Goal: Task Accomplishment & Management: Manage account settings

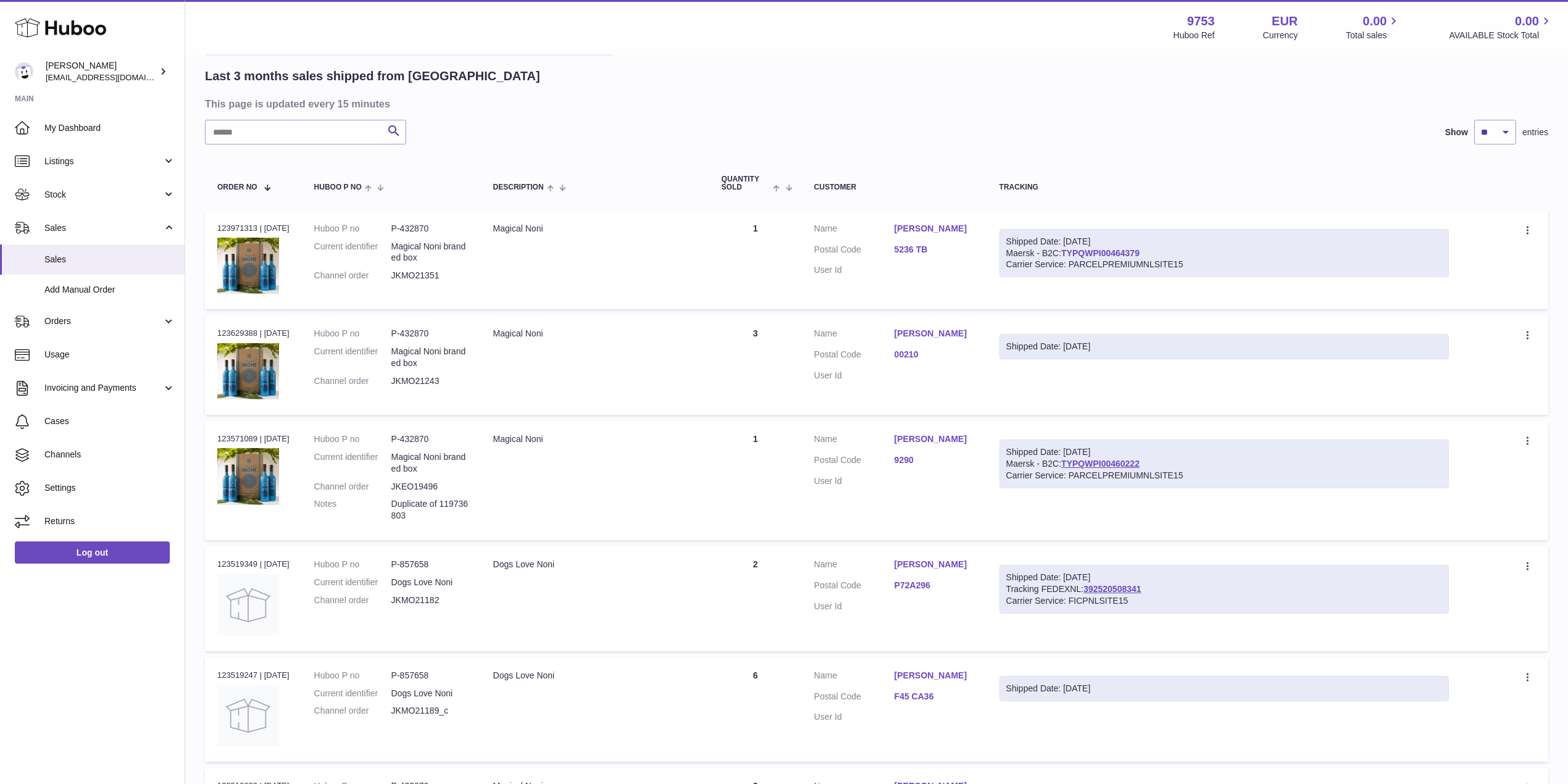
drag, startPoint x: 1178, startPoint y: 249, endPoint x: 1075, endPoint y: 255, distance: 103.2
click at [1075, 255] on div "Shipped Date: 2nd Sep 2025 Maersk - B2C: TYPQWPI00464379 Carrier Service: PARCE…" at bounding box center [1224, 253] width 449 height 49
copy link "TYPQWPI00464379"
click at [281, 127] on input "text" at bounding box center [305, 132] width 201 height 25
click at [109, 295] on link "Add Manual Order" at bounding box center [92, 290] width 185 height 31
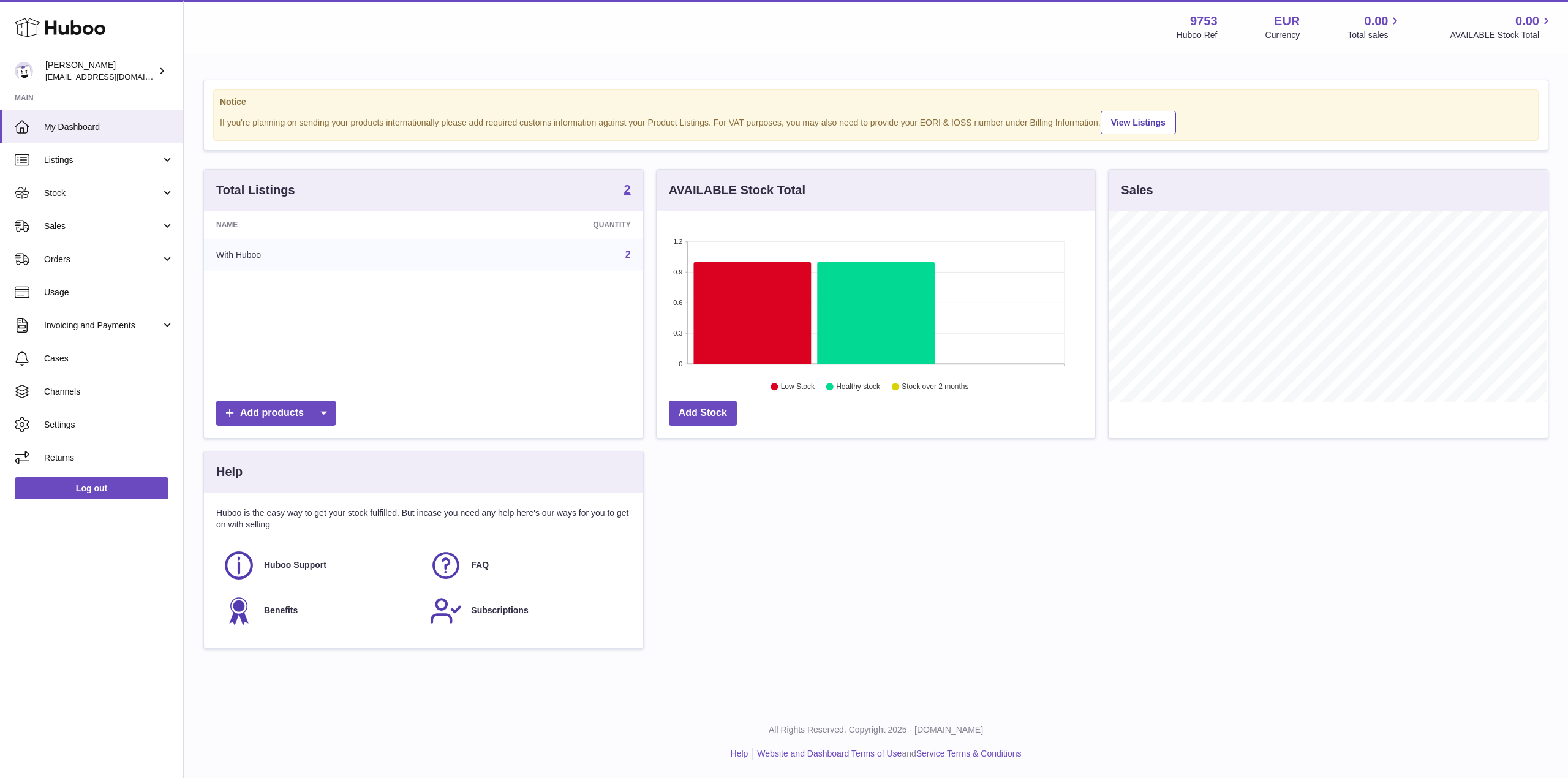
scroll to position [191, 438]
click at [67, 226] on span "Sales" at bounding box center [102, 226] width 117 height 12
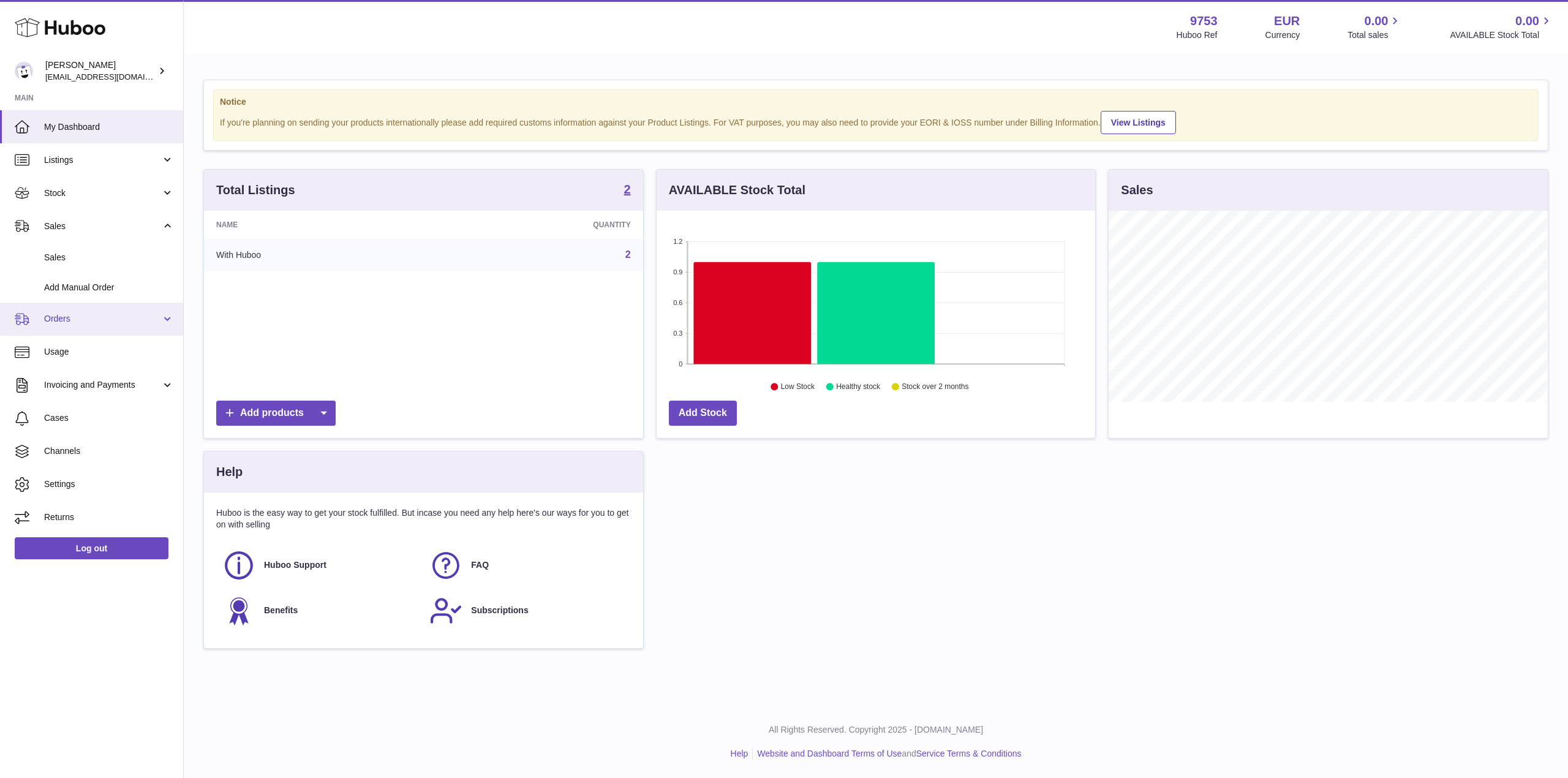
click at [111, 316] on span "Orders" at bounding box center [102, 319] width 117 height 12
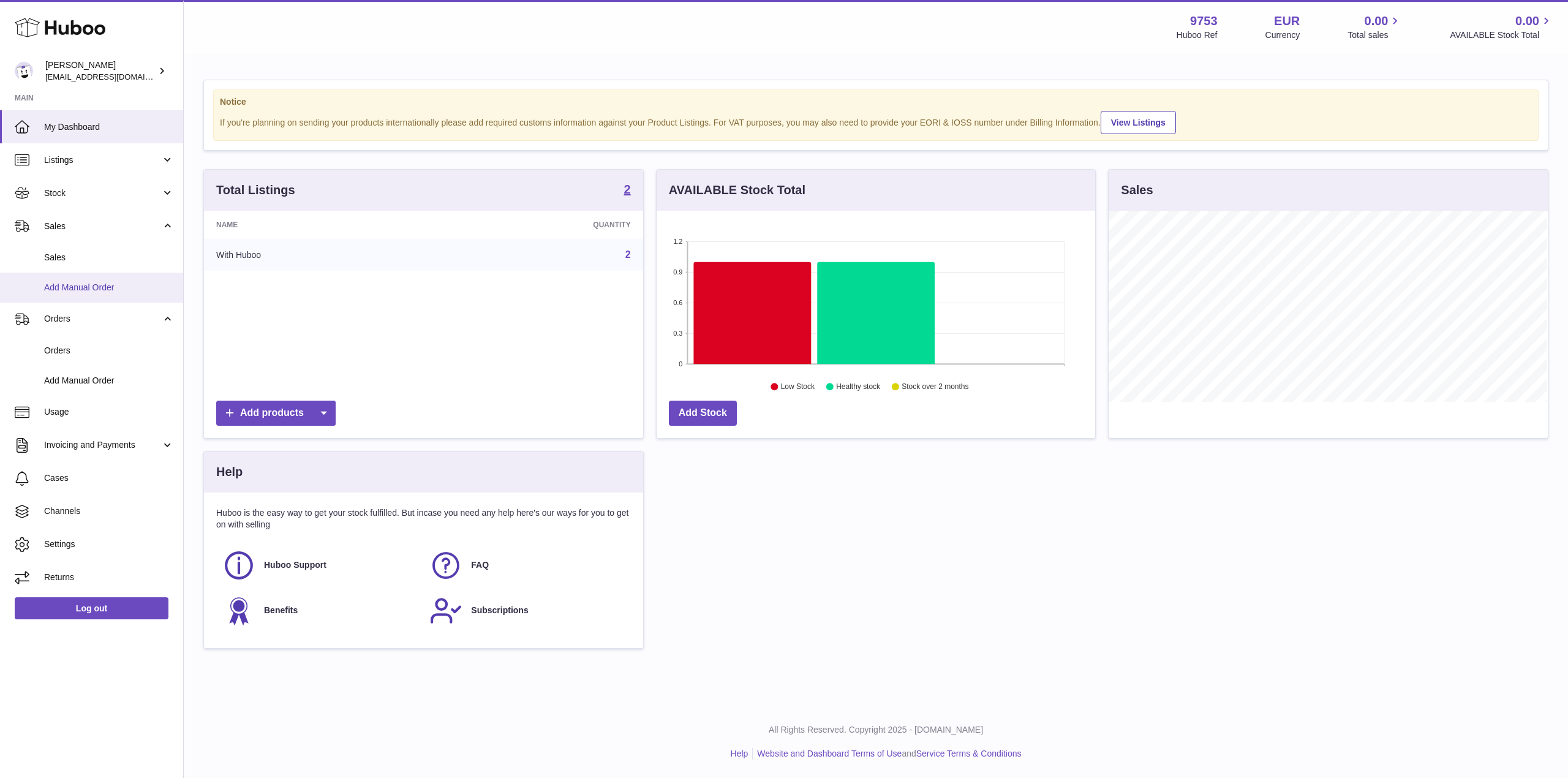
click at [112, 273] on link "Add Manual Order" at bounding box center [92, 288] width 183 height 30
click at [112, 260] on span "Sales" at bounding box center [108, 257] width 130 height 12
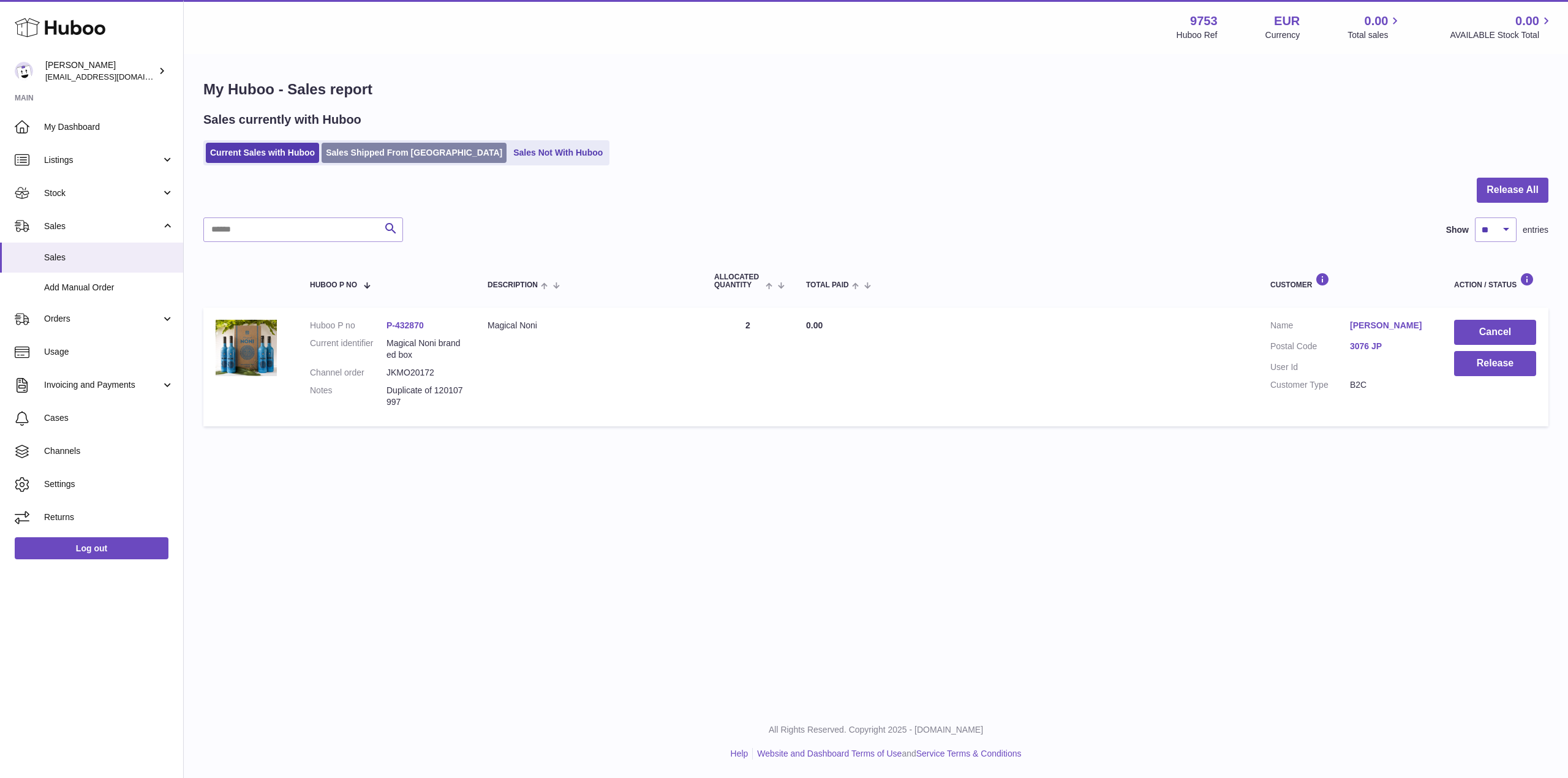
click at [379, 147] on link "Sales Shipped From [GEOGRAPHIC_DATA]" at bounding box center [414, 152] width 185 height 20
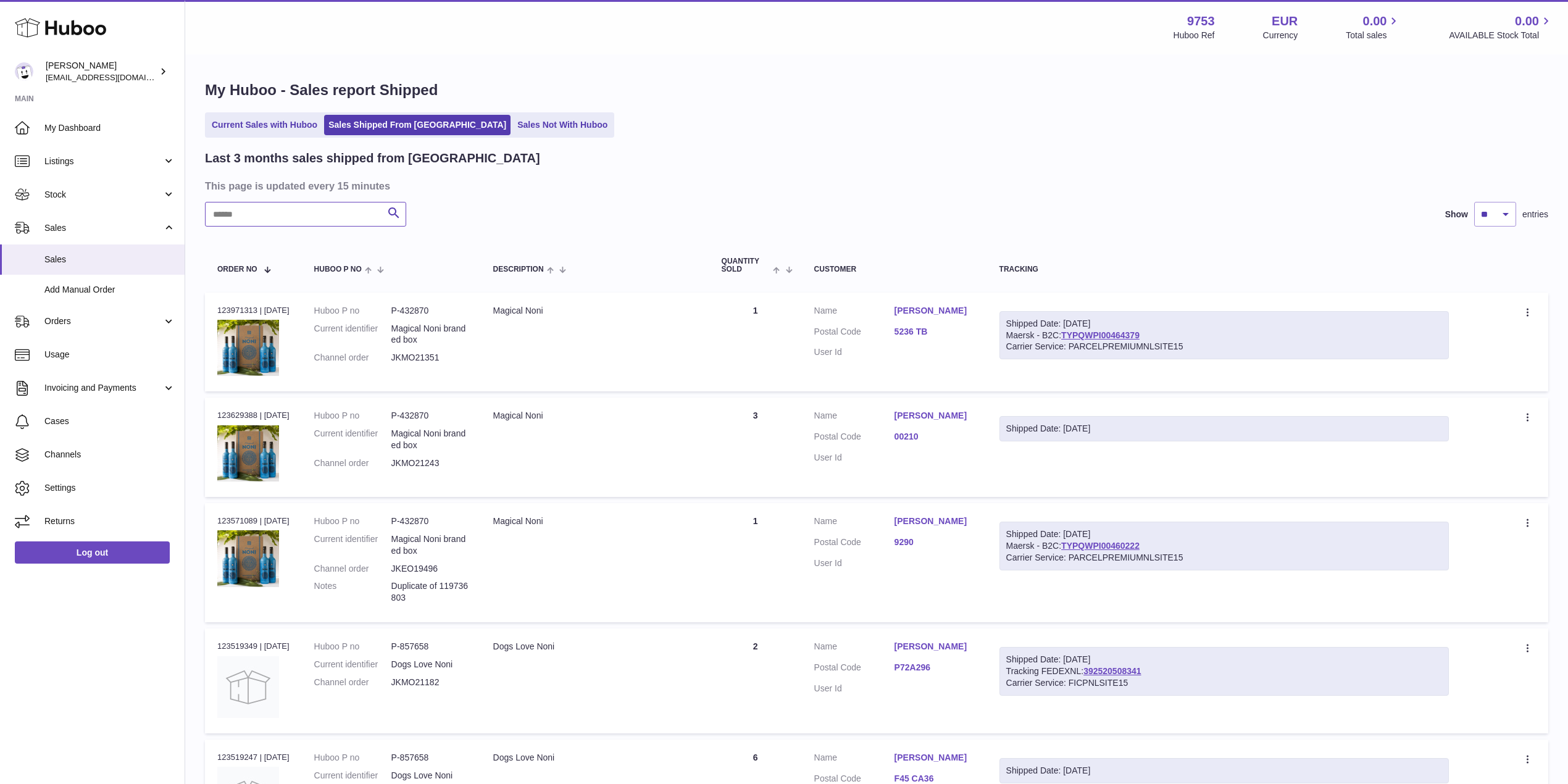
click at [314, 209] on input "text" at bounding box center [305, 214] width 201 height 25
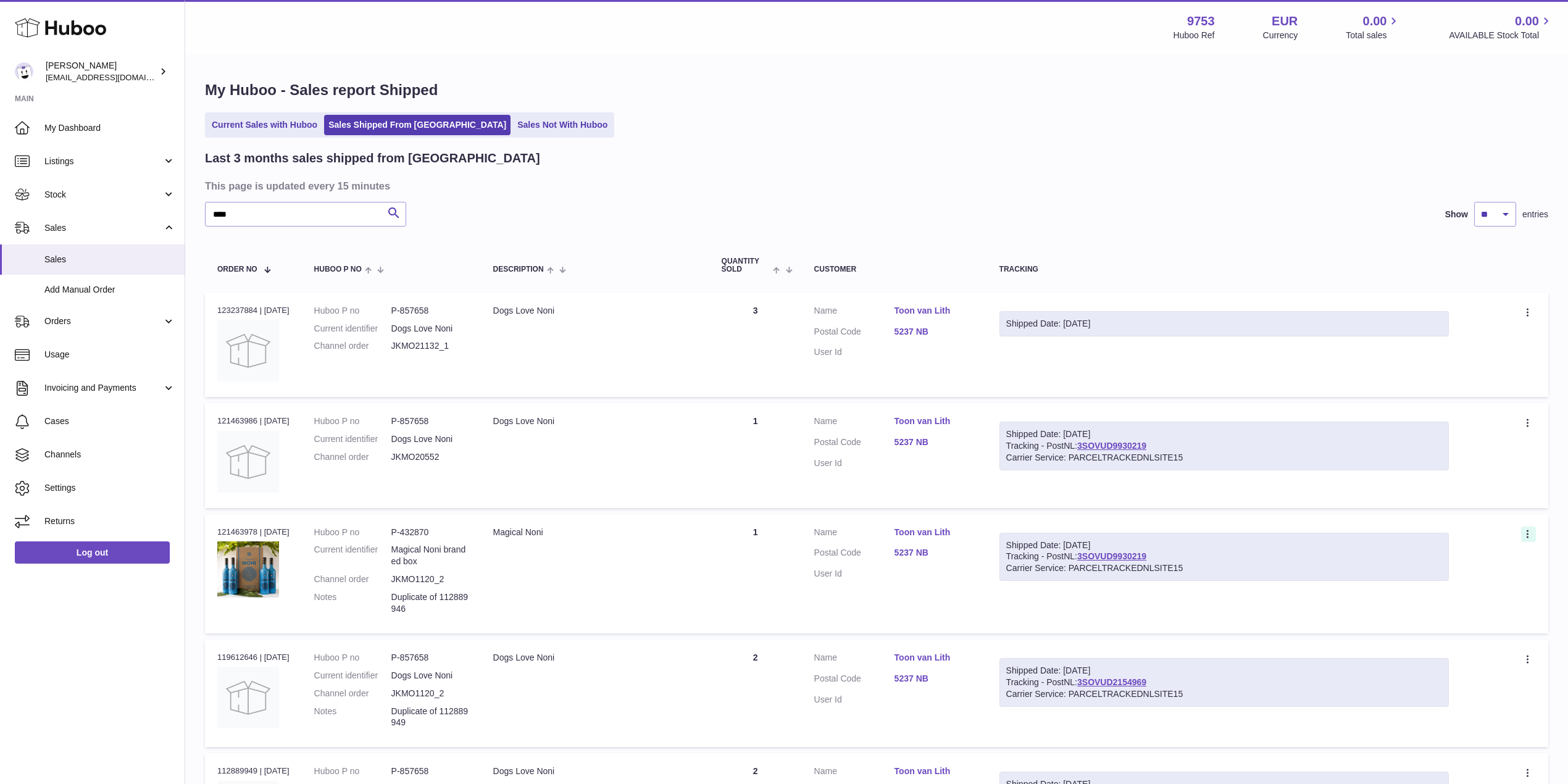
click at [1529, 533] on icon at bounding box center [1529, 534] width 14 height 12
click at [1460, 578] on li "Duplicate Order" at bounding box center [1475, 586] width 124 height 27
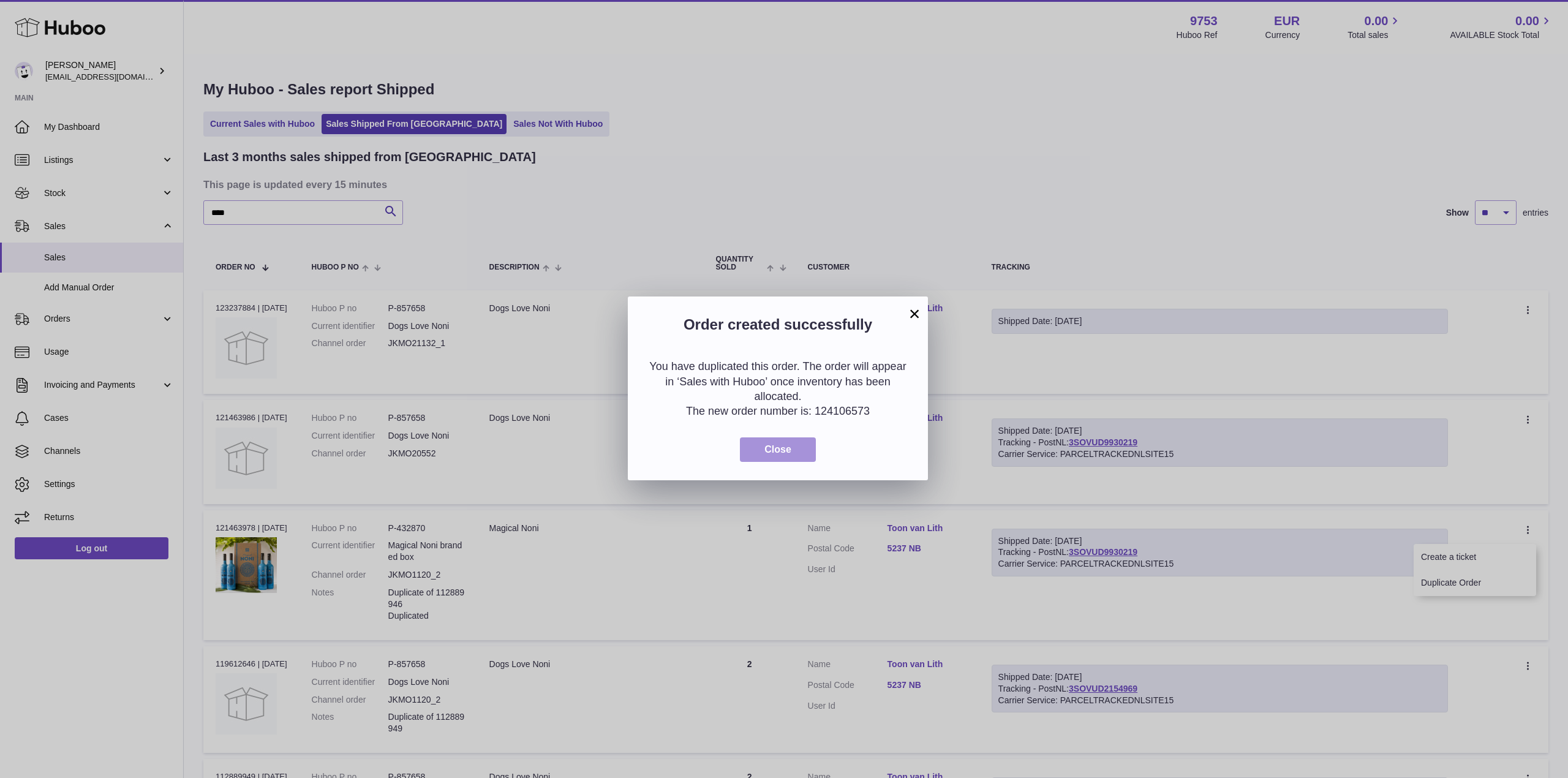
click at [760, 443] on button "Close" at bounding box center [777, 450] width 76 height 25
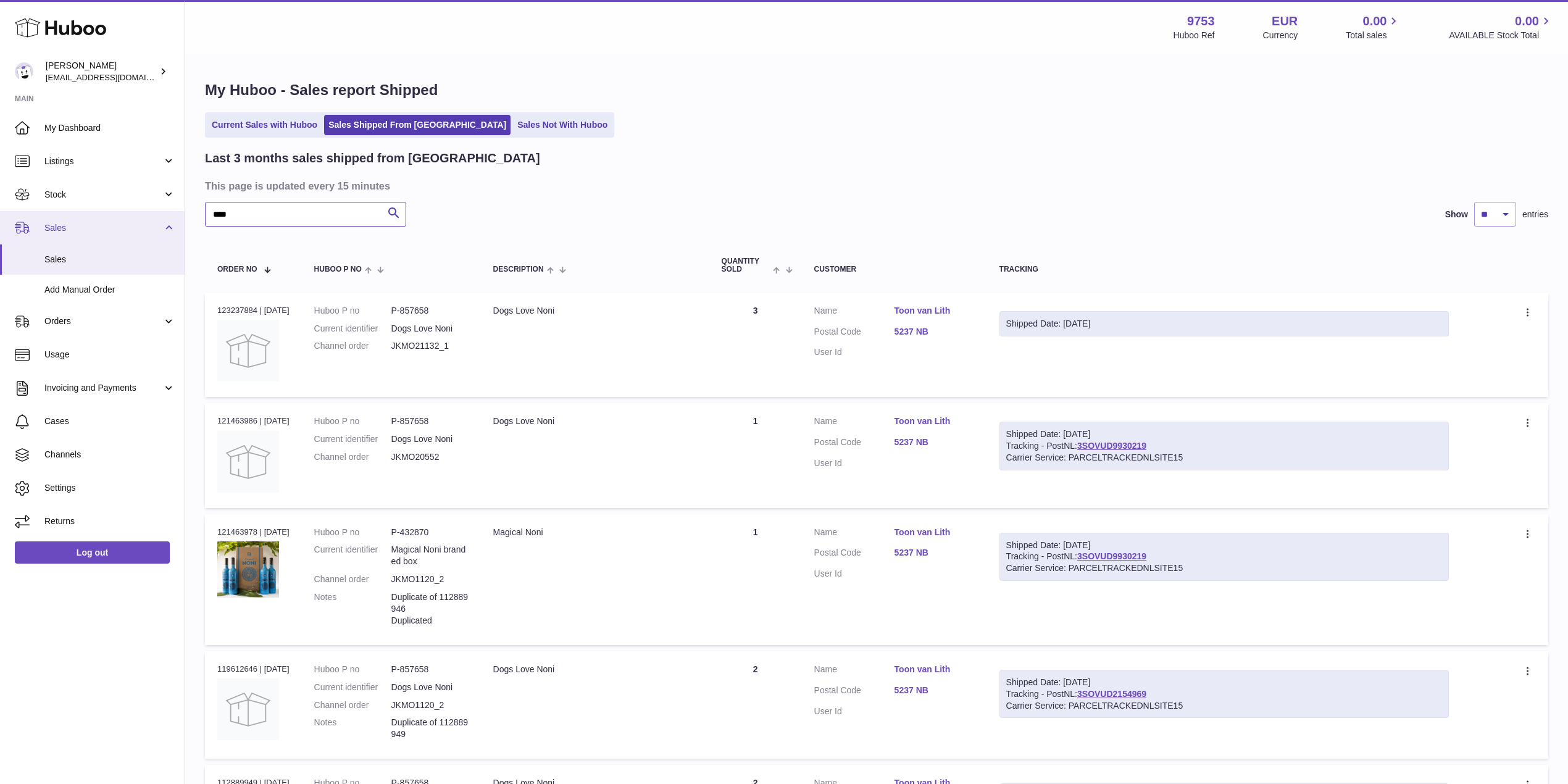
drag, startPoint x: 223, startPoint y: 214, endPoint x: 154, endPoint y: 218, distance: 69.1
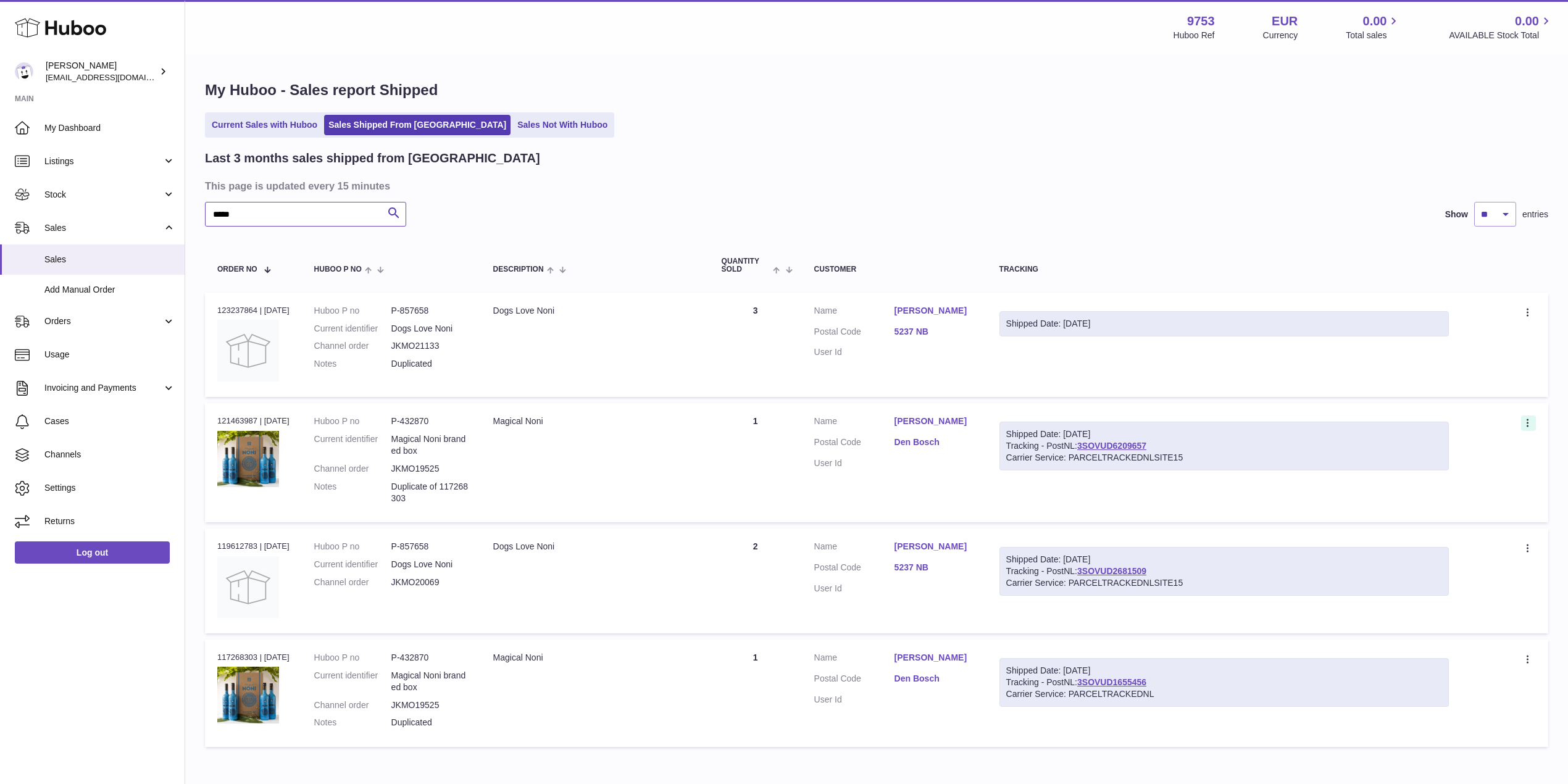
type input "*****"
click at [1529, 423] on icon at bounding box center [1529, 423] width 14 height 12
click at [1459, 474] on li "Duplicate Order" at bounding box center [1475, 476] width 124 height 27
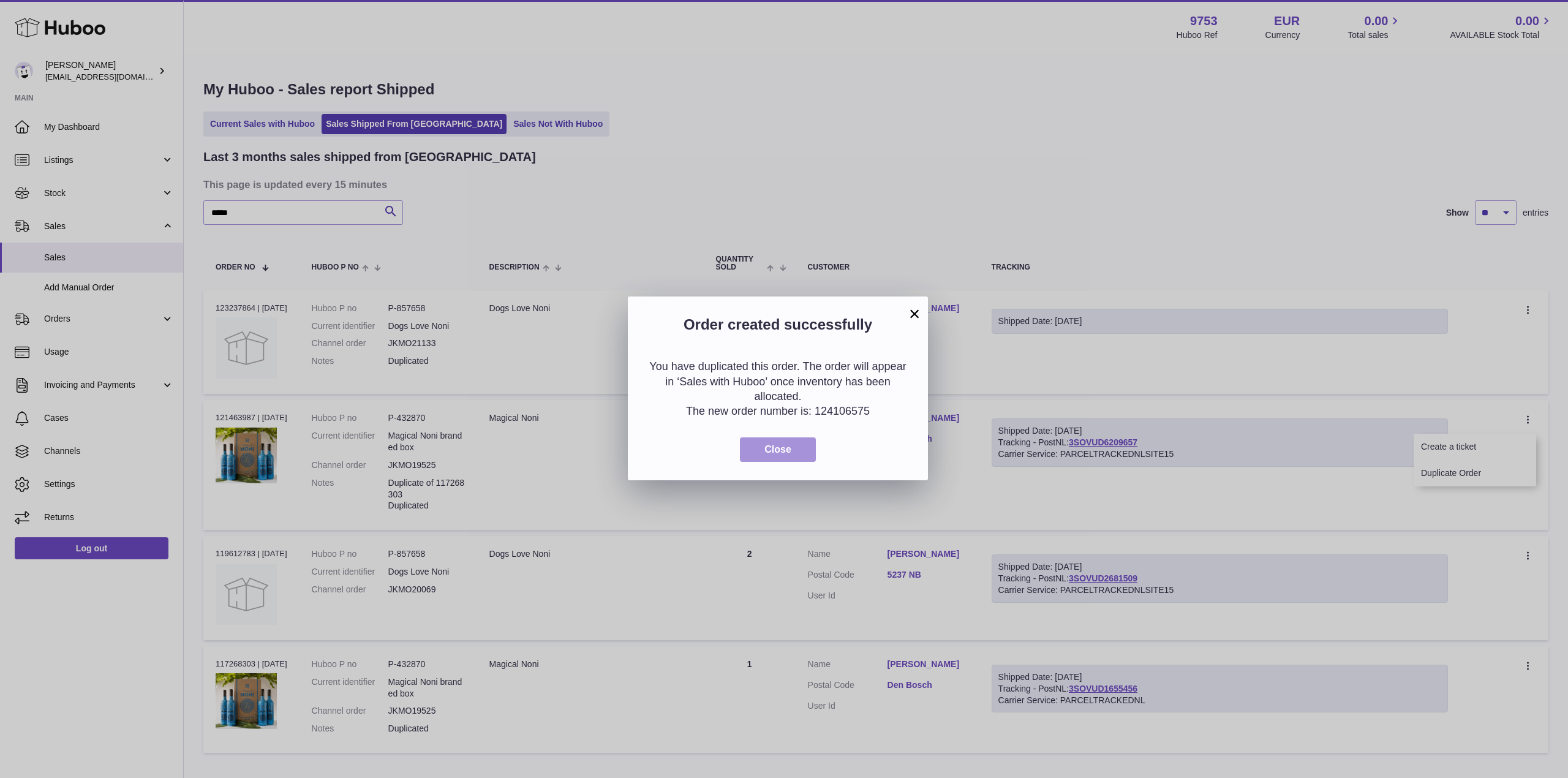
click at [796, 446] on button "Close" at bounding box center [777, 450] width 76 height 25
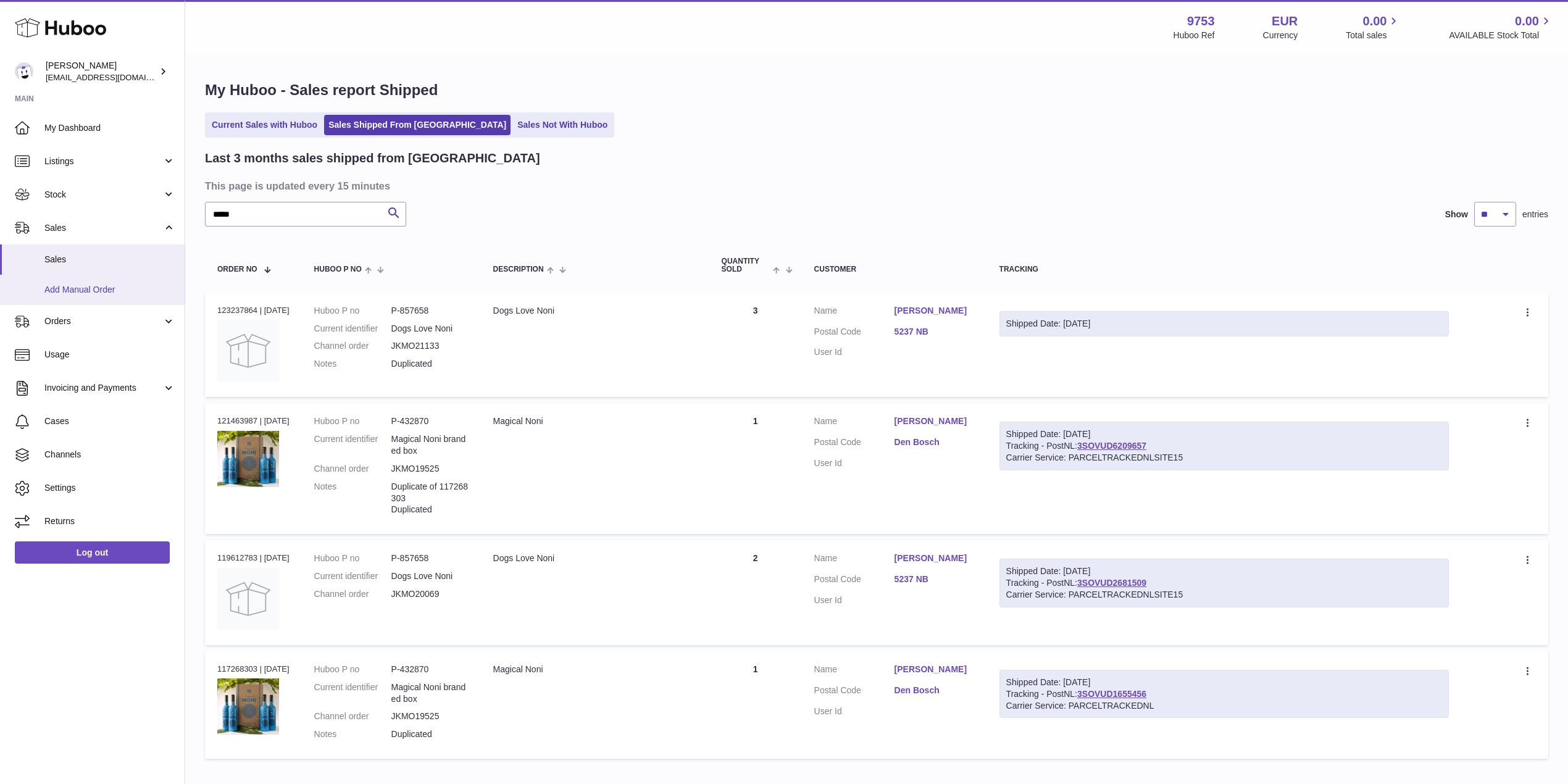
click at [84, 284] on span "Add Manual Order" at bounding box center [109, 289] width 131 height 12
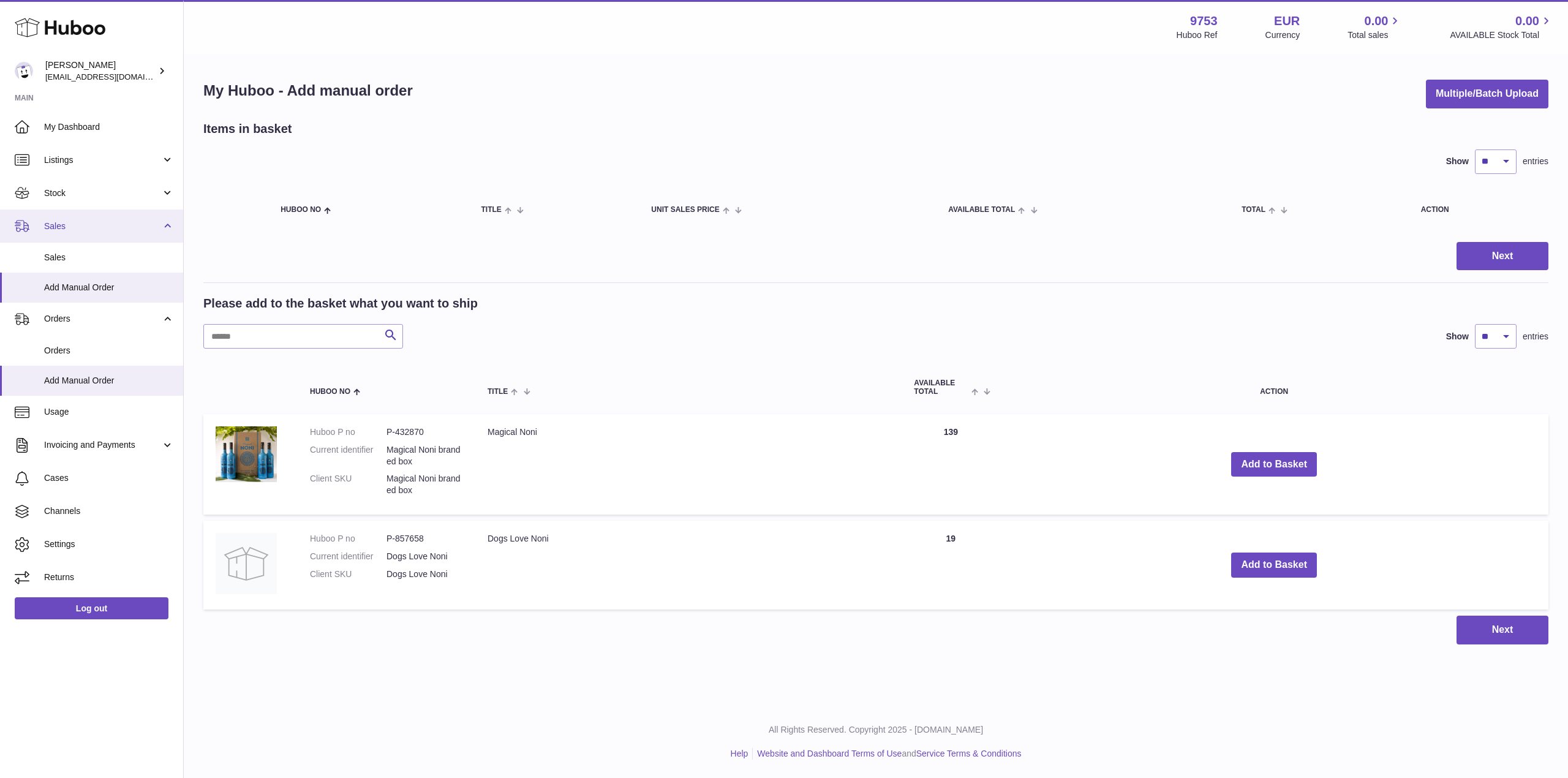
click at [76, 218] on link "Sales" at bounding box center [92, 226] width 183 height 33
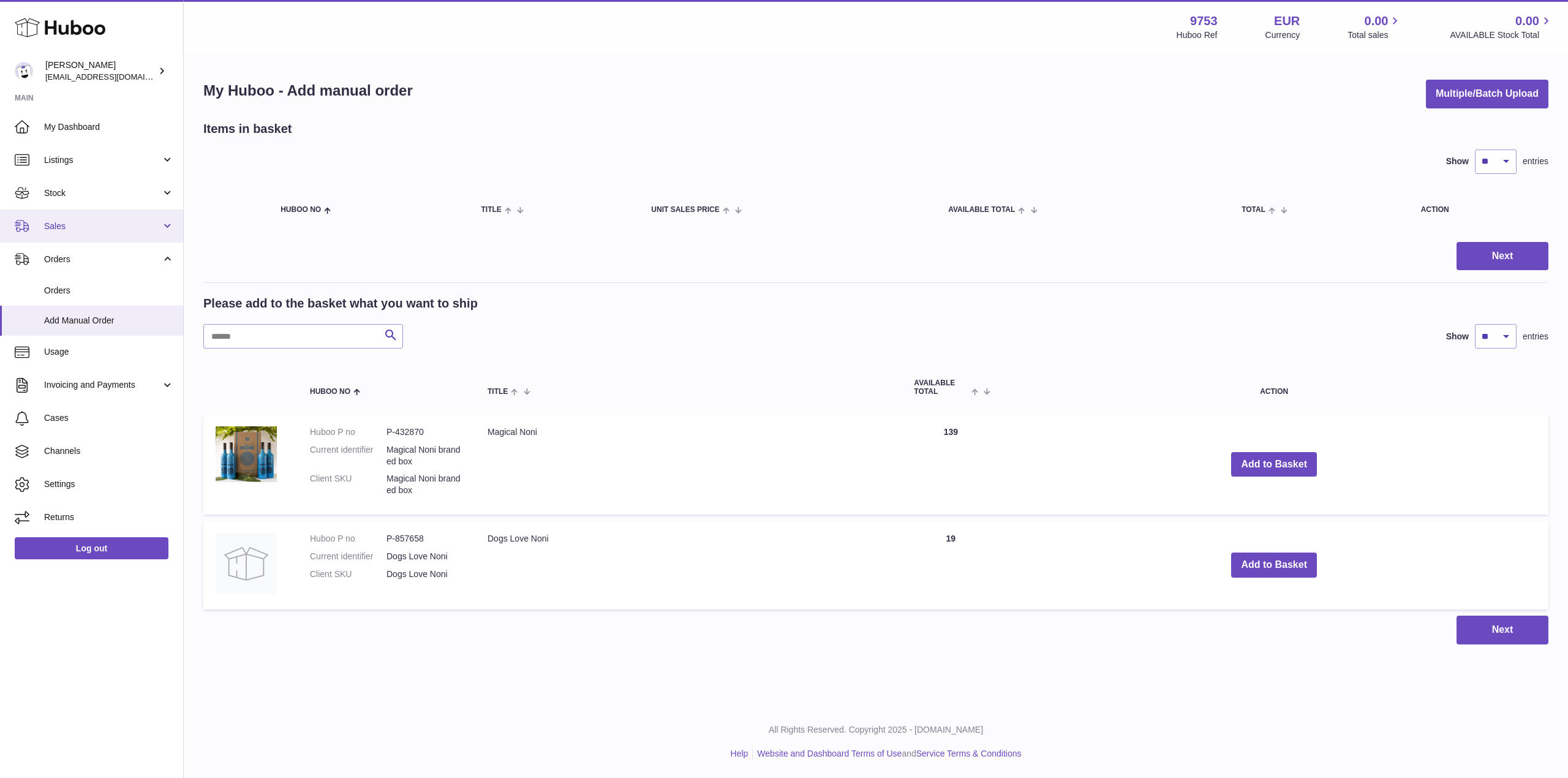
click at [84, 235] on link "Sales" at bounding box center [92, 226] width 183 height 33
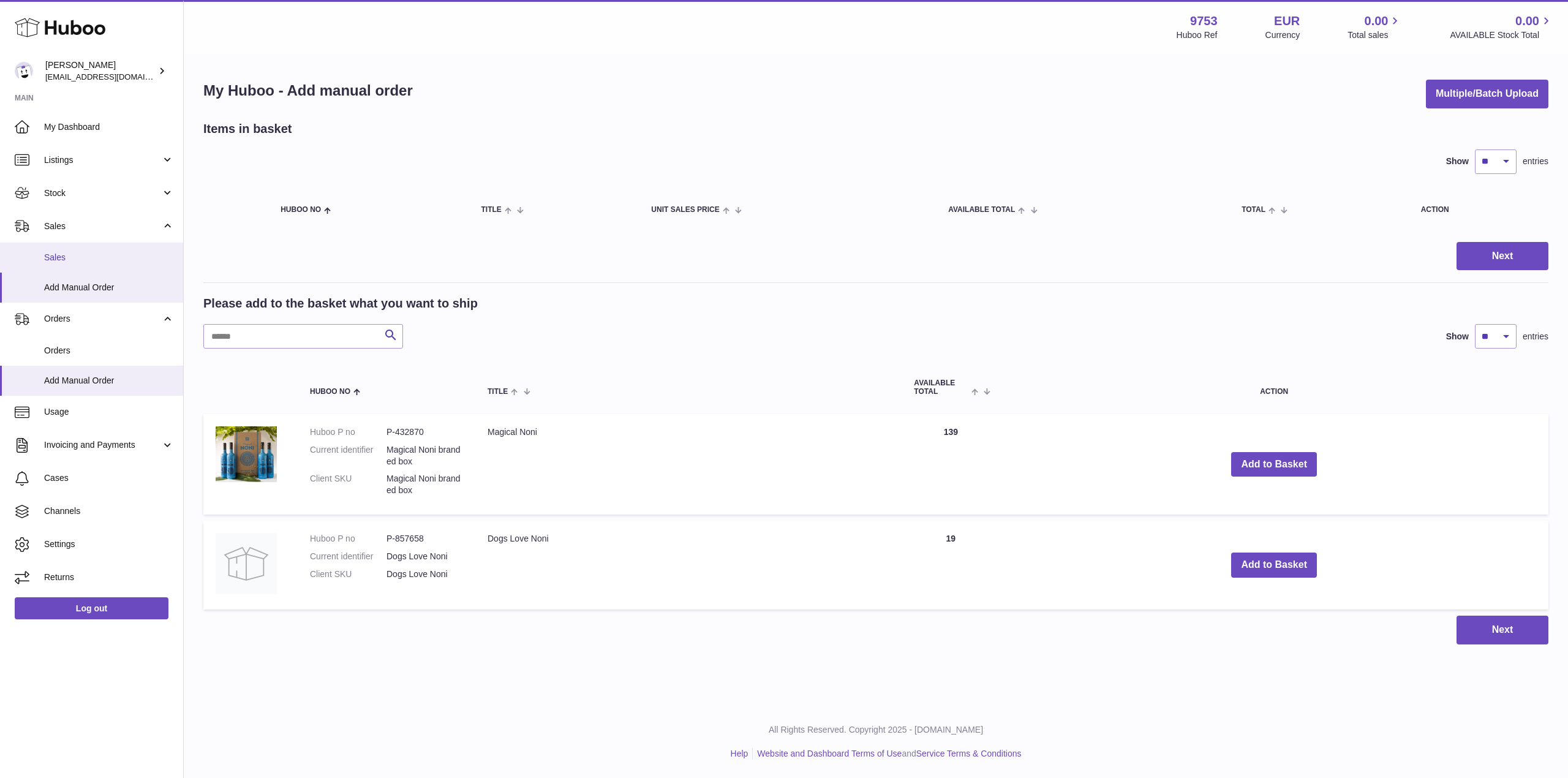
click at [88, 268] on link "Sales" at bounding box center [92, 257] width 183 height 30
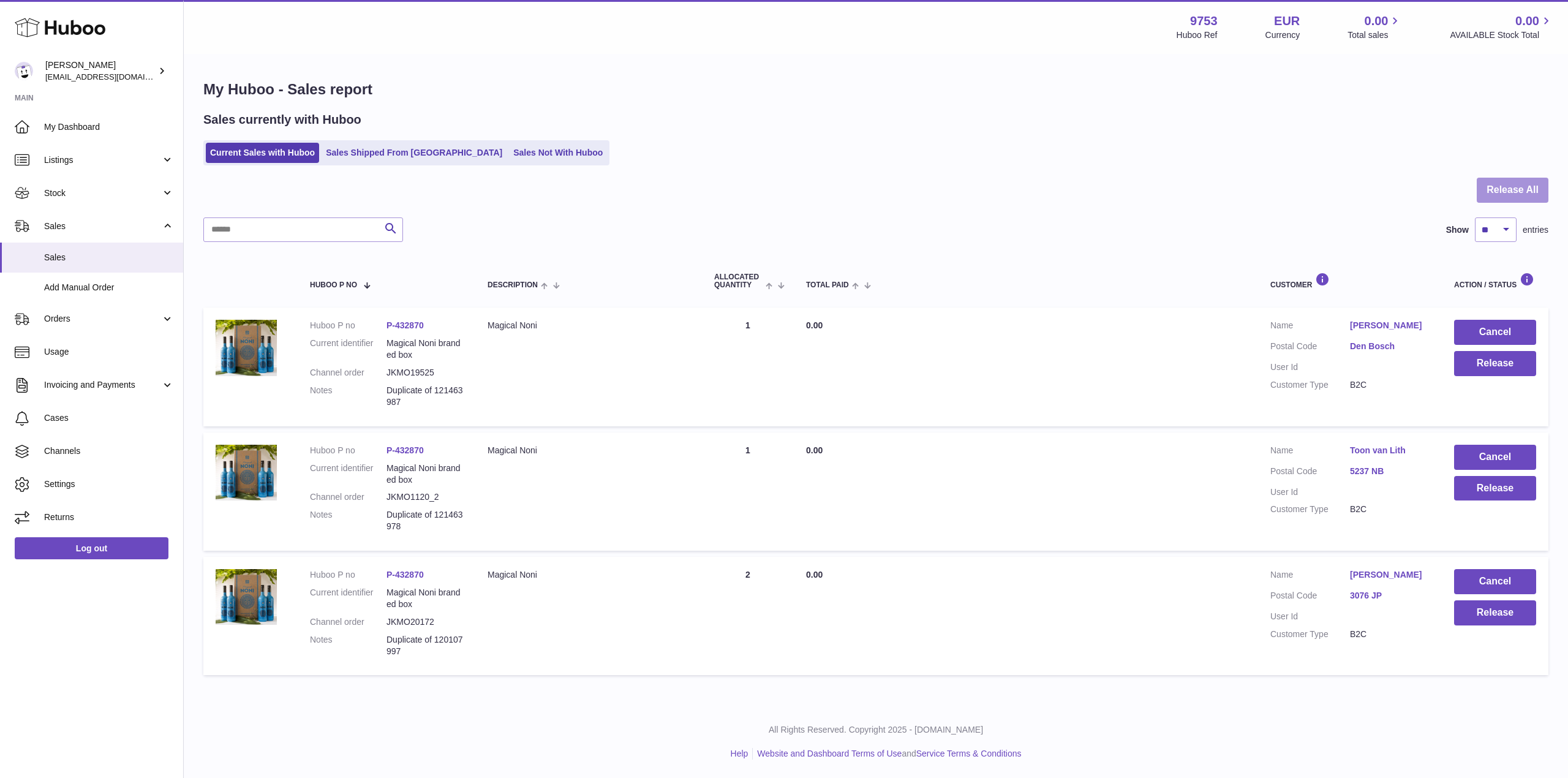
click at [1497, 187] on button "Release All" at bounding box center [1512, 190] width 72 height 25
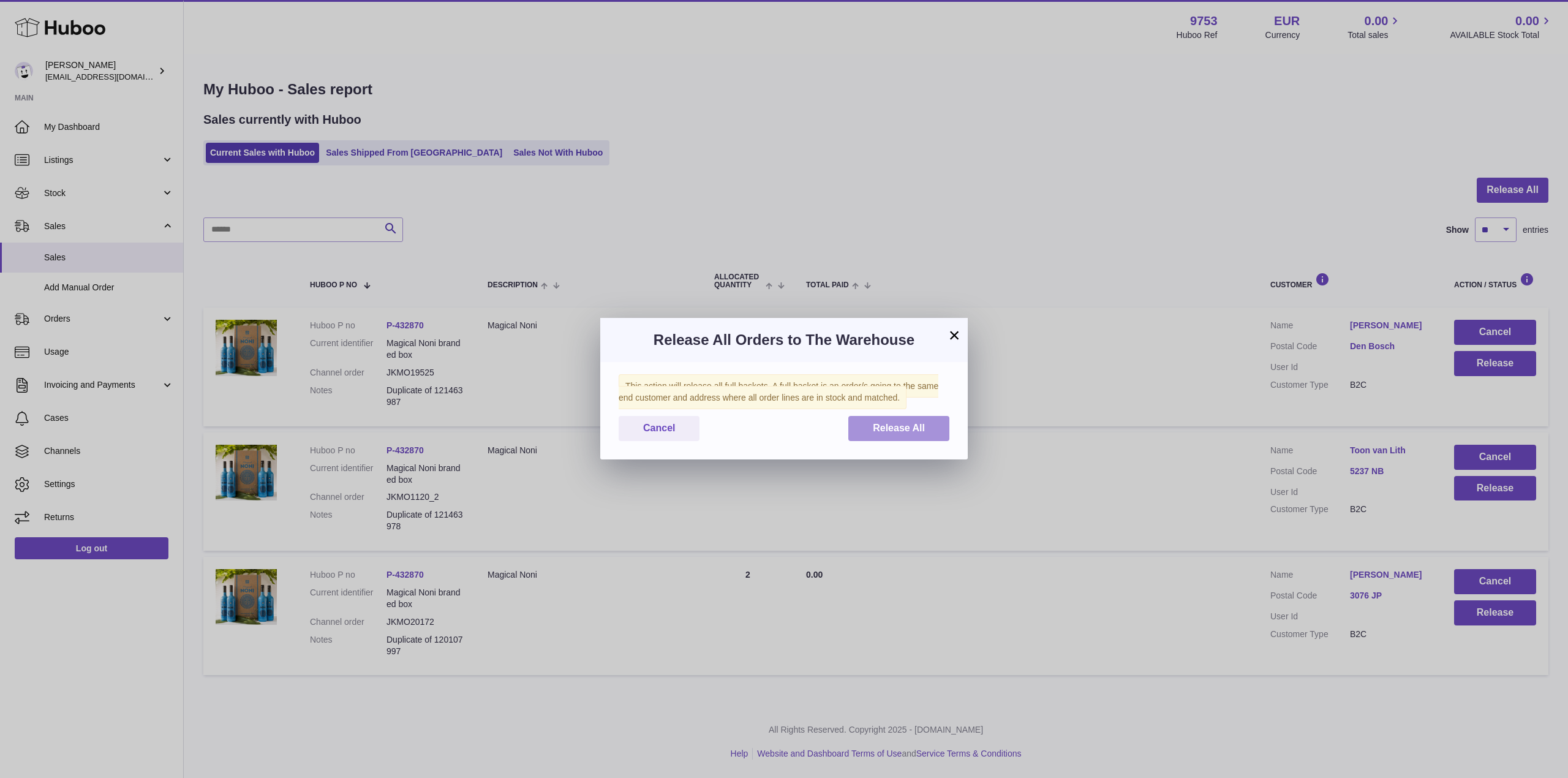
click at [902, 427] on span "Release All" at bounding box center [898, 427] width 52 height 10
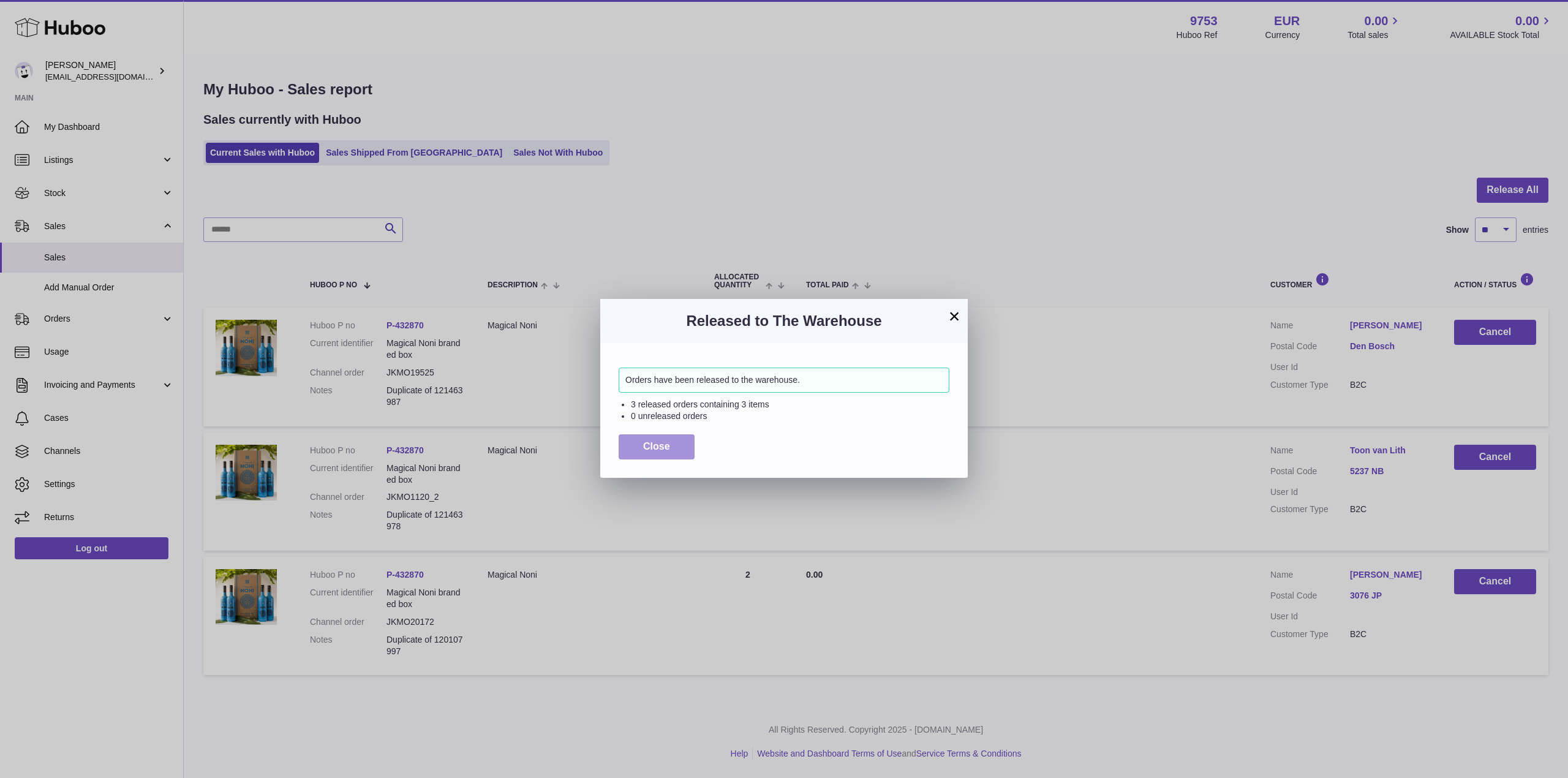
click at [665, 453] on button "Close" at bounding box center [656, 446] width 76 height 25
